Goal: Use online tool/utility: Use online tool/utility

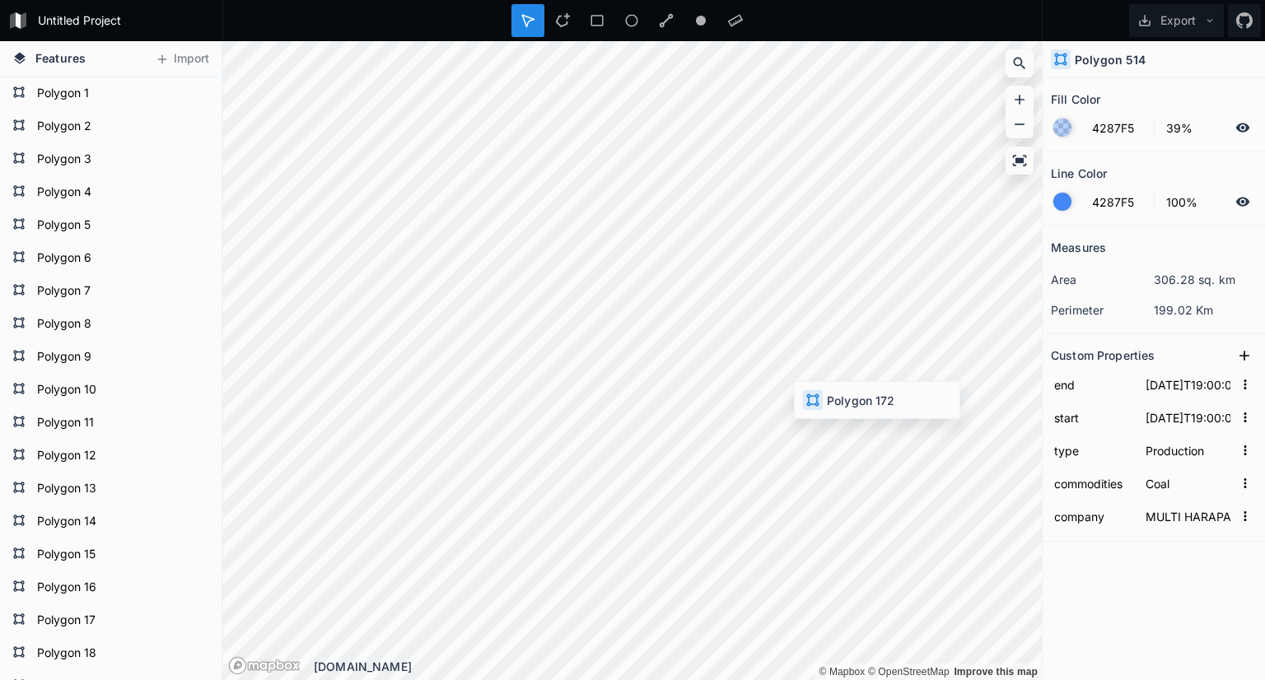
type input "[DATE]T01:00:00"
type input "[DATE] KUTAI BARU MAKMUR"
type input "[DATE]T19:00:00"
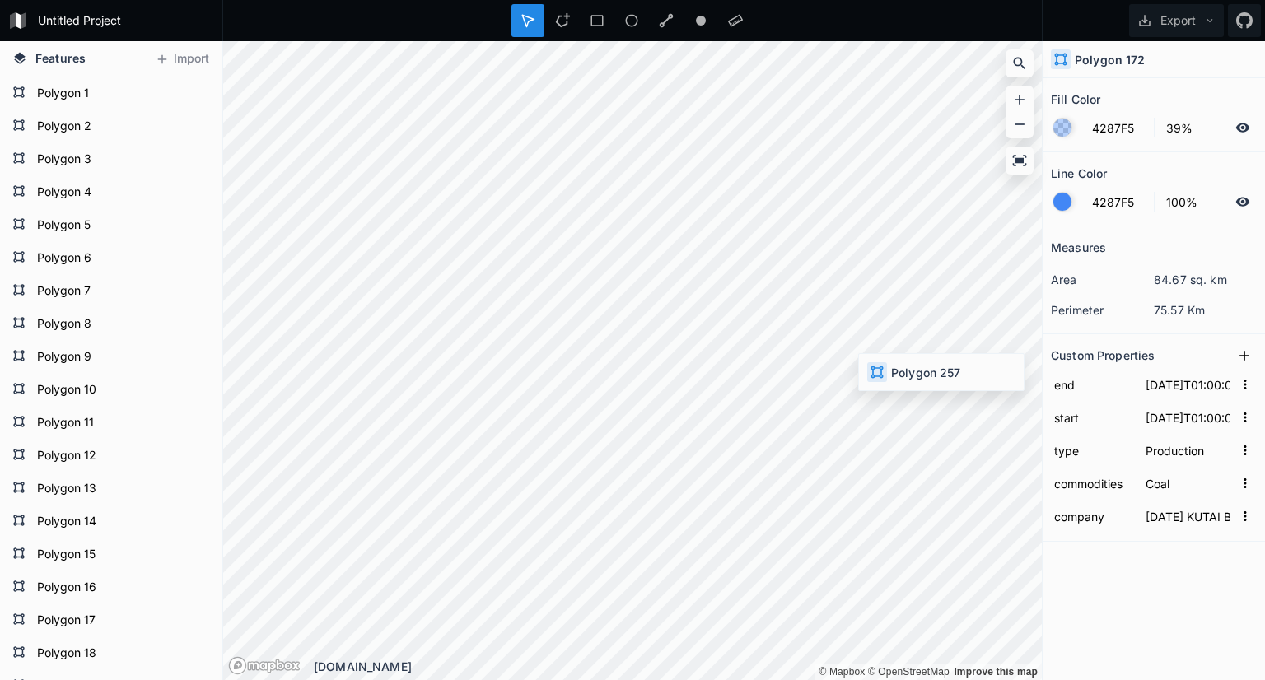
type input "Iron"
type input "[PERSON_NAME] [PERSON_NAME]"
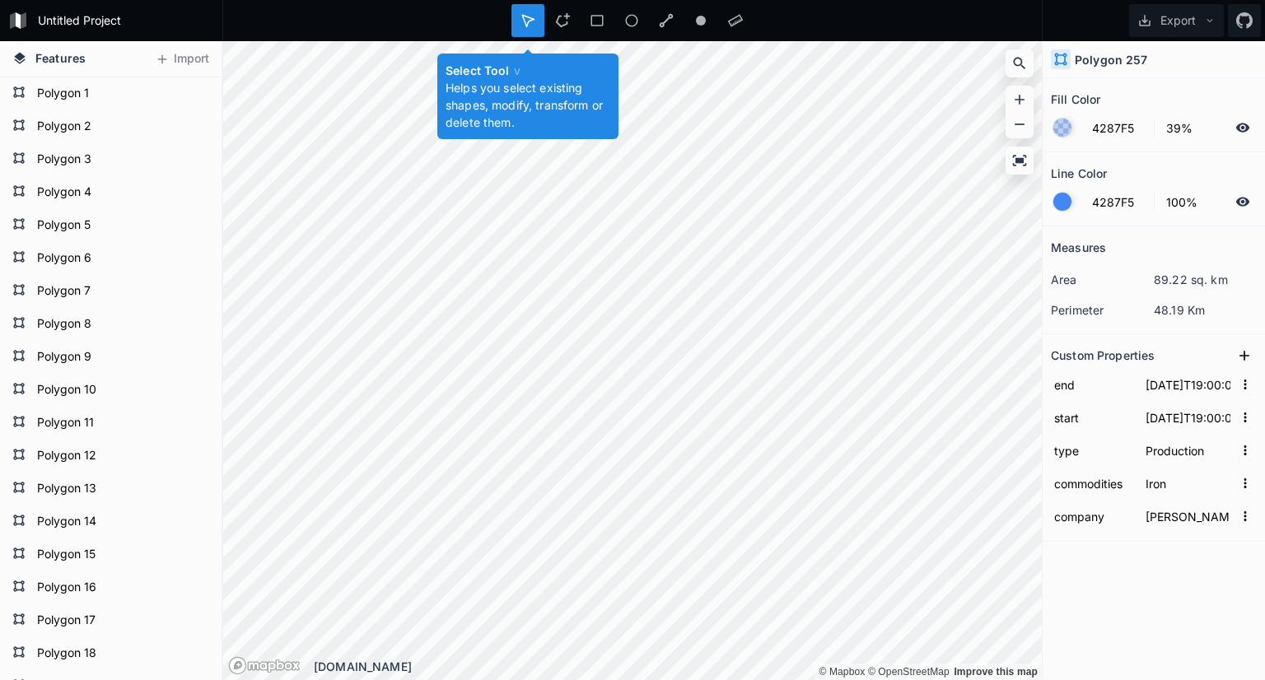
click at [529, 25] on icon at bounding box center [528, 20] width 15 height 15
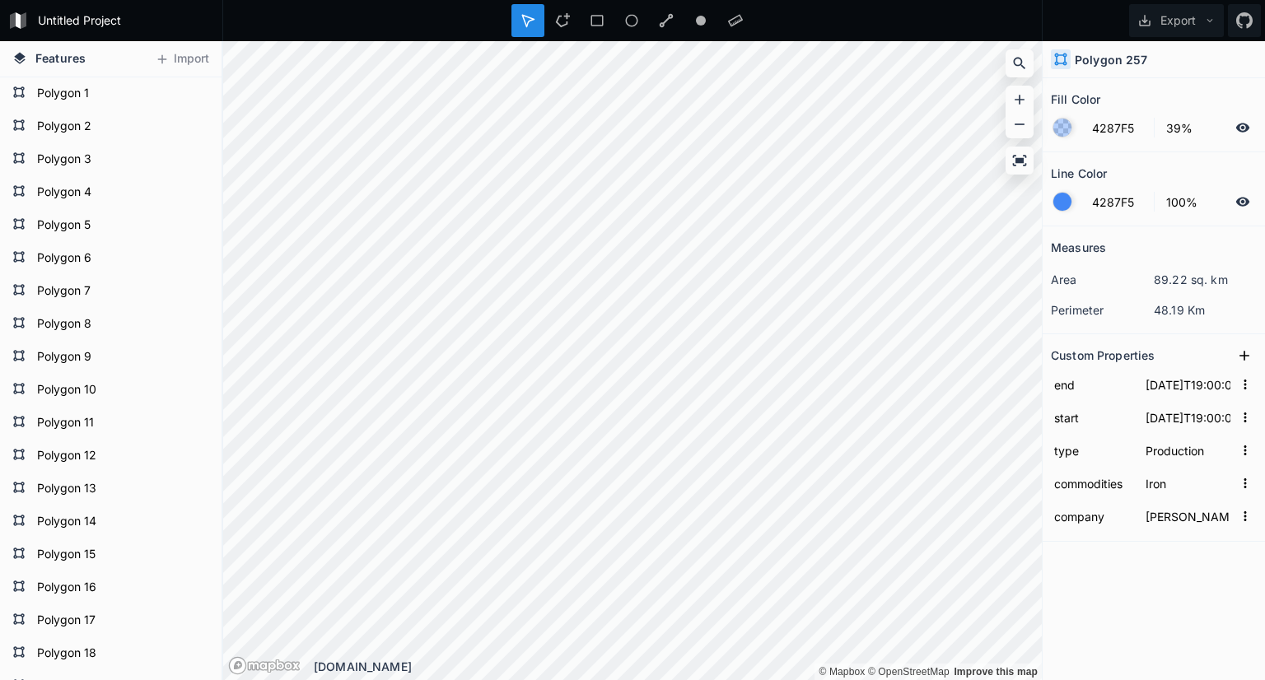
click at [525, 22] on icon at bounding box center [528, 21] width 12 height 12
click at [52, 57] on span "Features" at bounding box center [60, 57] width 50 height 17
click at [1016, 156] on icon at bounding box center [1019, 160] width 16 height 16
click at [1183, 23] on button "Export" at bounding box center [1176, 20] width 95 height 33
click at [1151, 63] on div "Export Image" at bounding box center [1173, 61] width 165 height 34
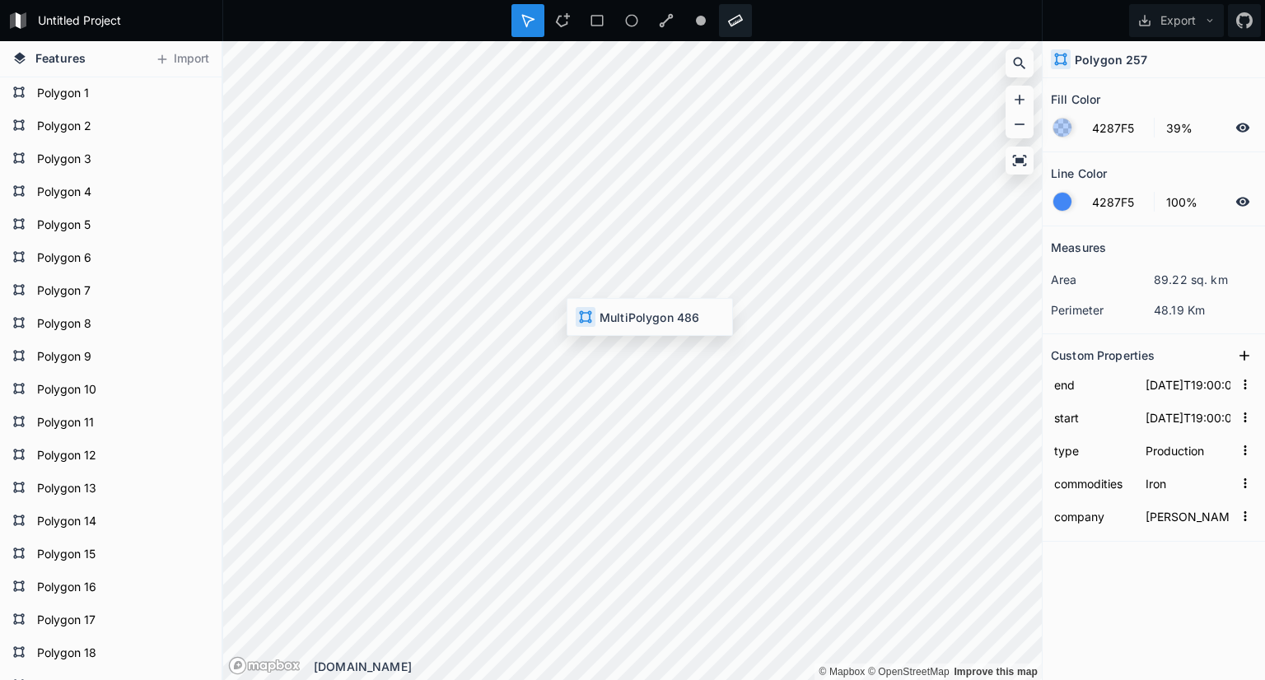
type input "[DATE]T01:00:00"
type input "[DATE]T02:00:00"
type input "Nickel"
type input "VALE INDONESIA TBK"
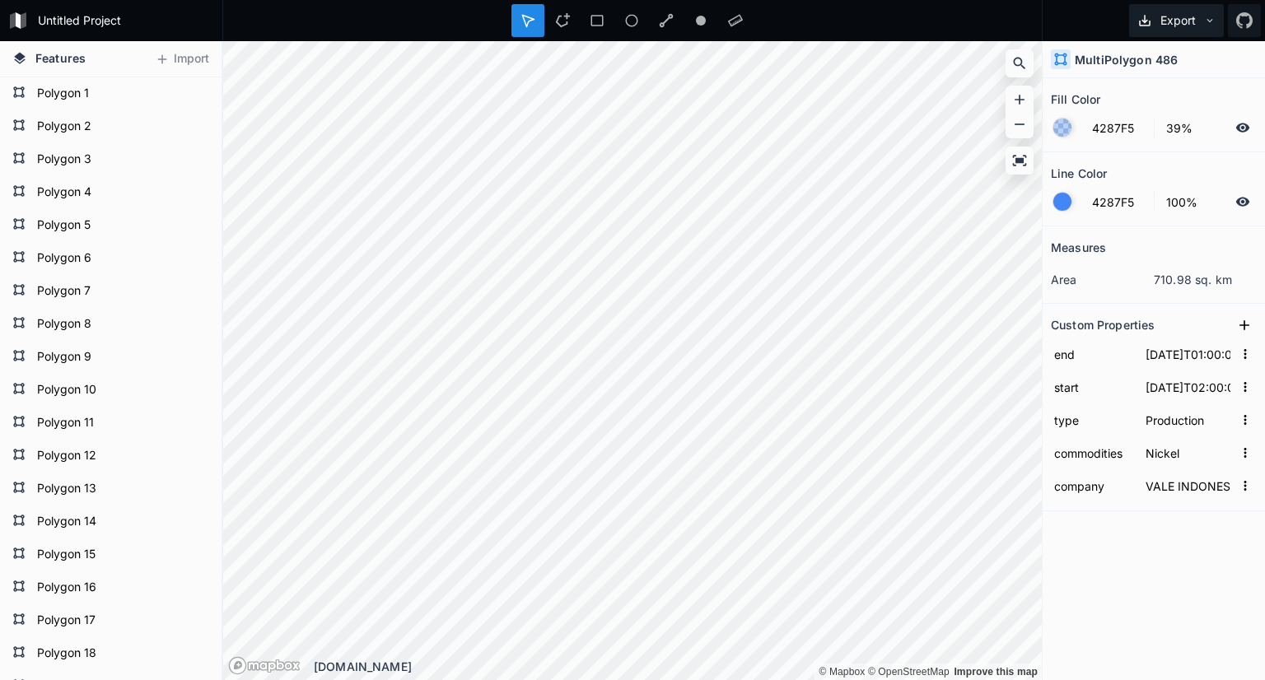
click at [1194, 18] on button "Export" at bounding box center [1176, 20] width 95 height 33
click at [1153, 63] on div "Export Image" at bounding box center [1173, 61] width 165 height 34
